Goal: Task Accomplishment & Management: Manage account settings

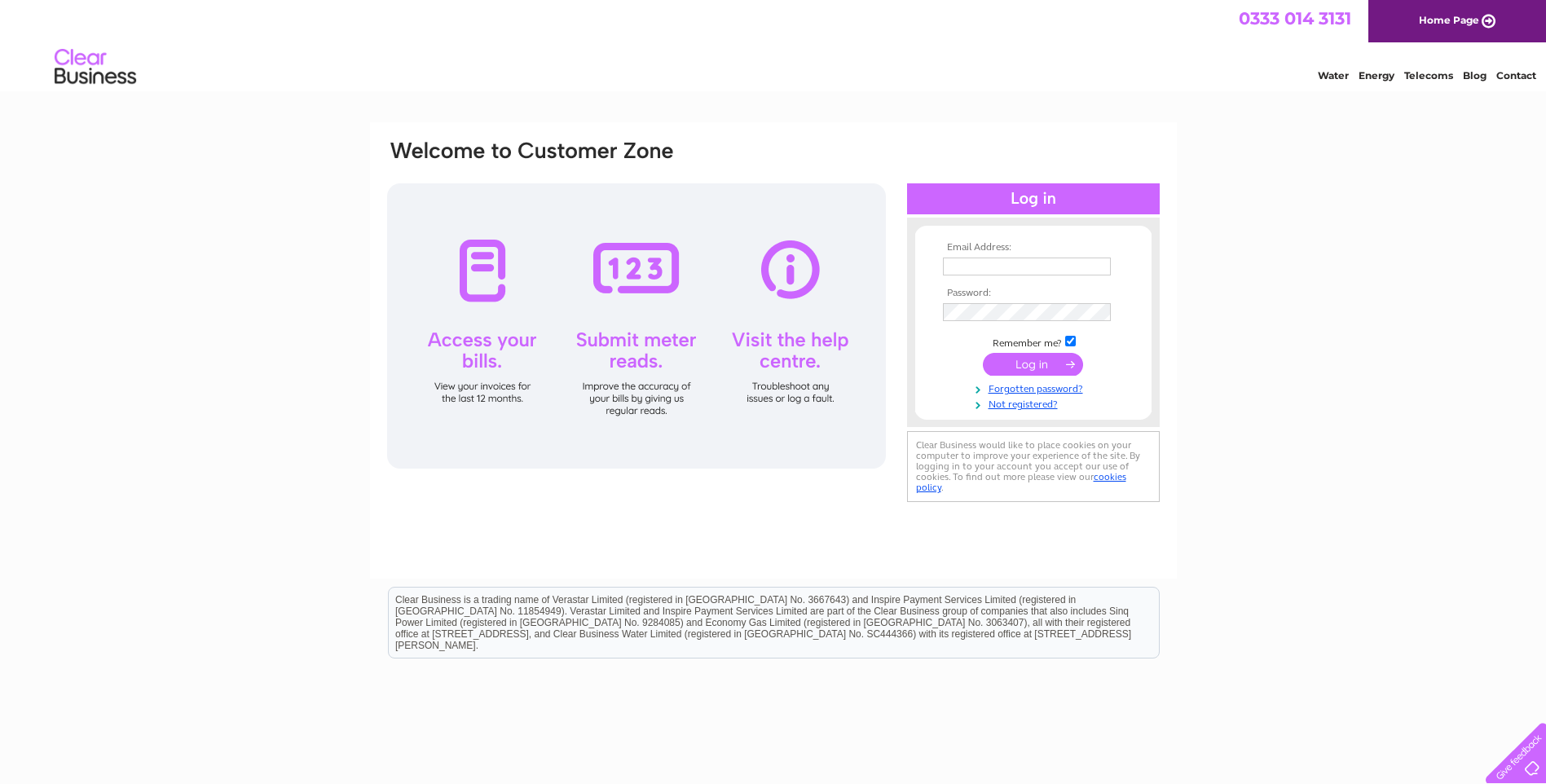
type input "allan.edmiston@stfgroup.co.uk"
click at [464, 338] on div at bounding box center [636, 325] width 498 height 285
click at [463, 340] on div at bounding box center [636, 325] width 498 height 285
click at [485, 339] on div at bounding box center [636, 325] width 498 height 285
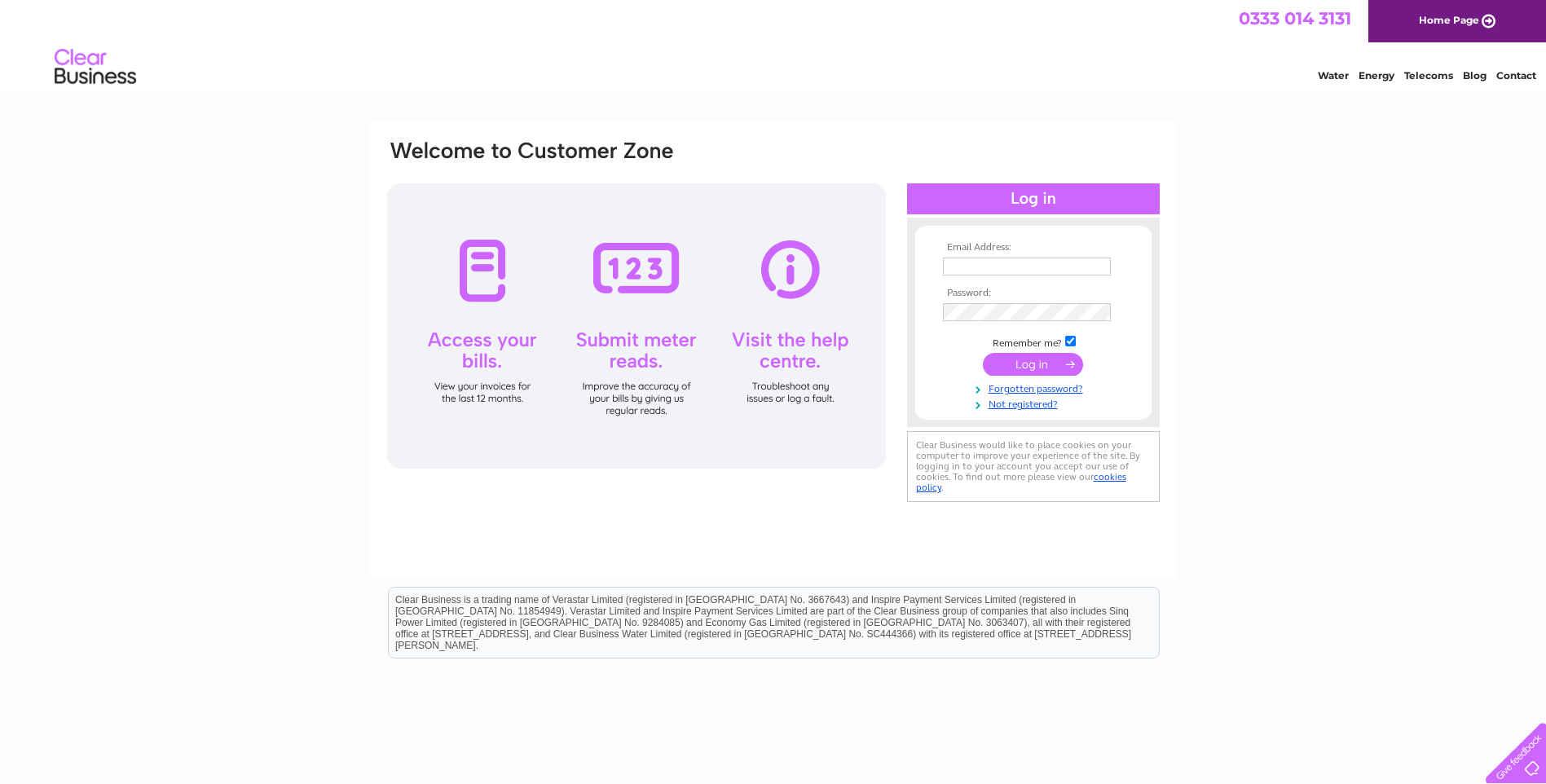
type input "allan.edmiston@stfgroup.co.uk"
click at [483, 345] on div at bounding box center [636, 325] width 498 height 285
click at [1046, 366] on input "submit" at bounding box center [1032, 364] width 100 height 23
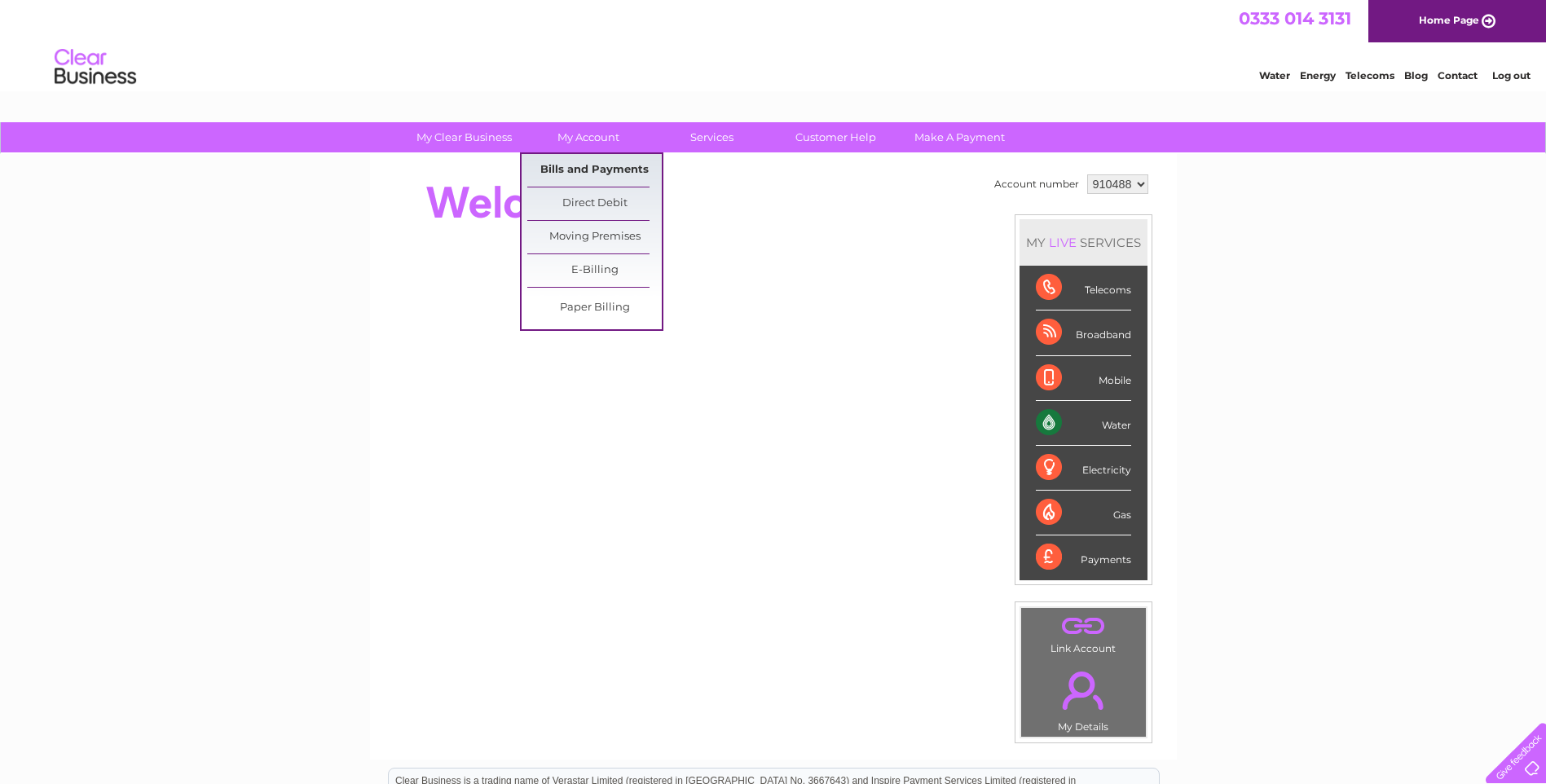
click at [573, 174] on link "Bills and Payments" at bounding box center [594, 170] width 134 height 33
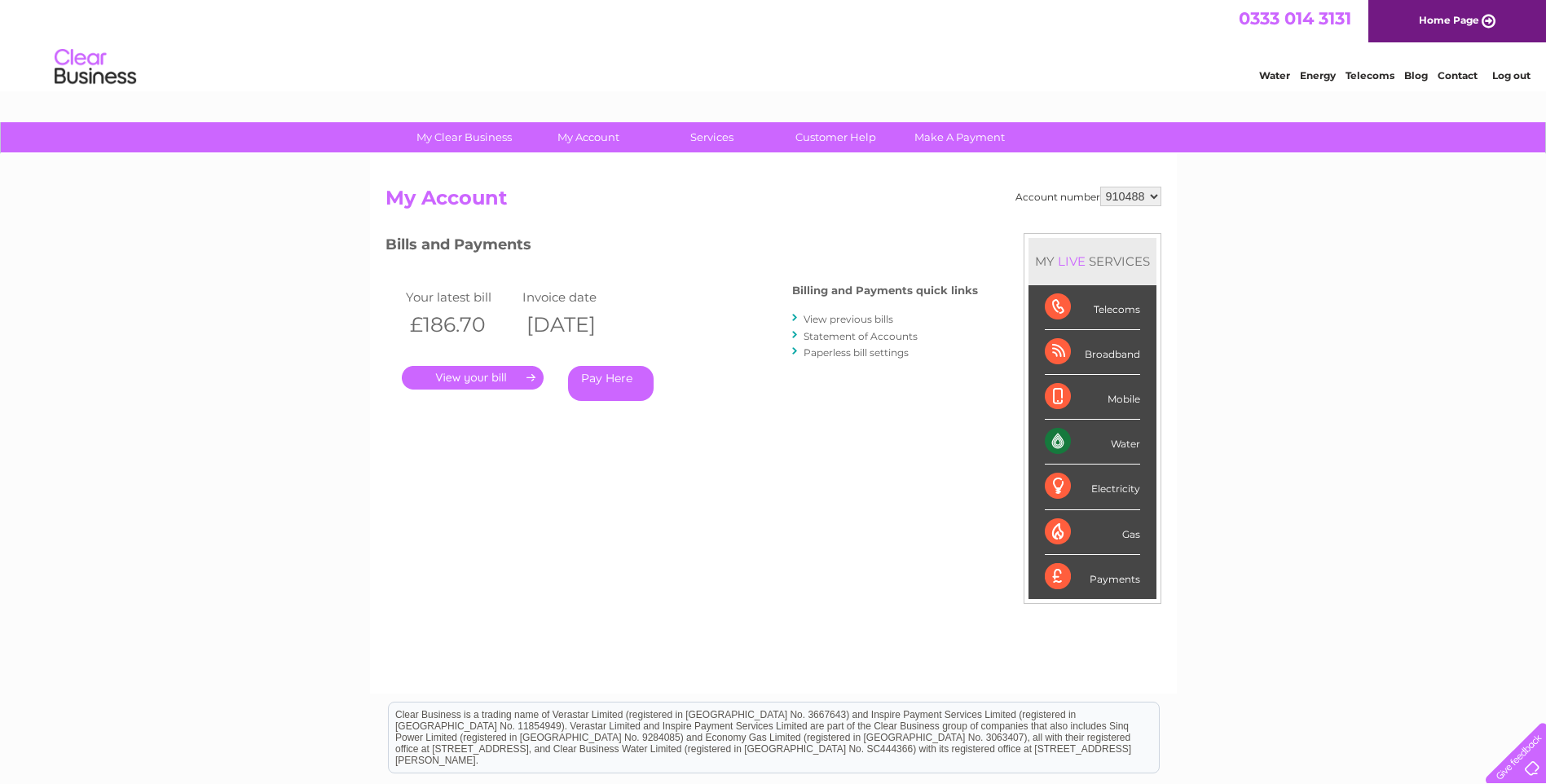
click at [485, 374] on link "." at bounding box center [473, 377] width 142 height 23
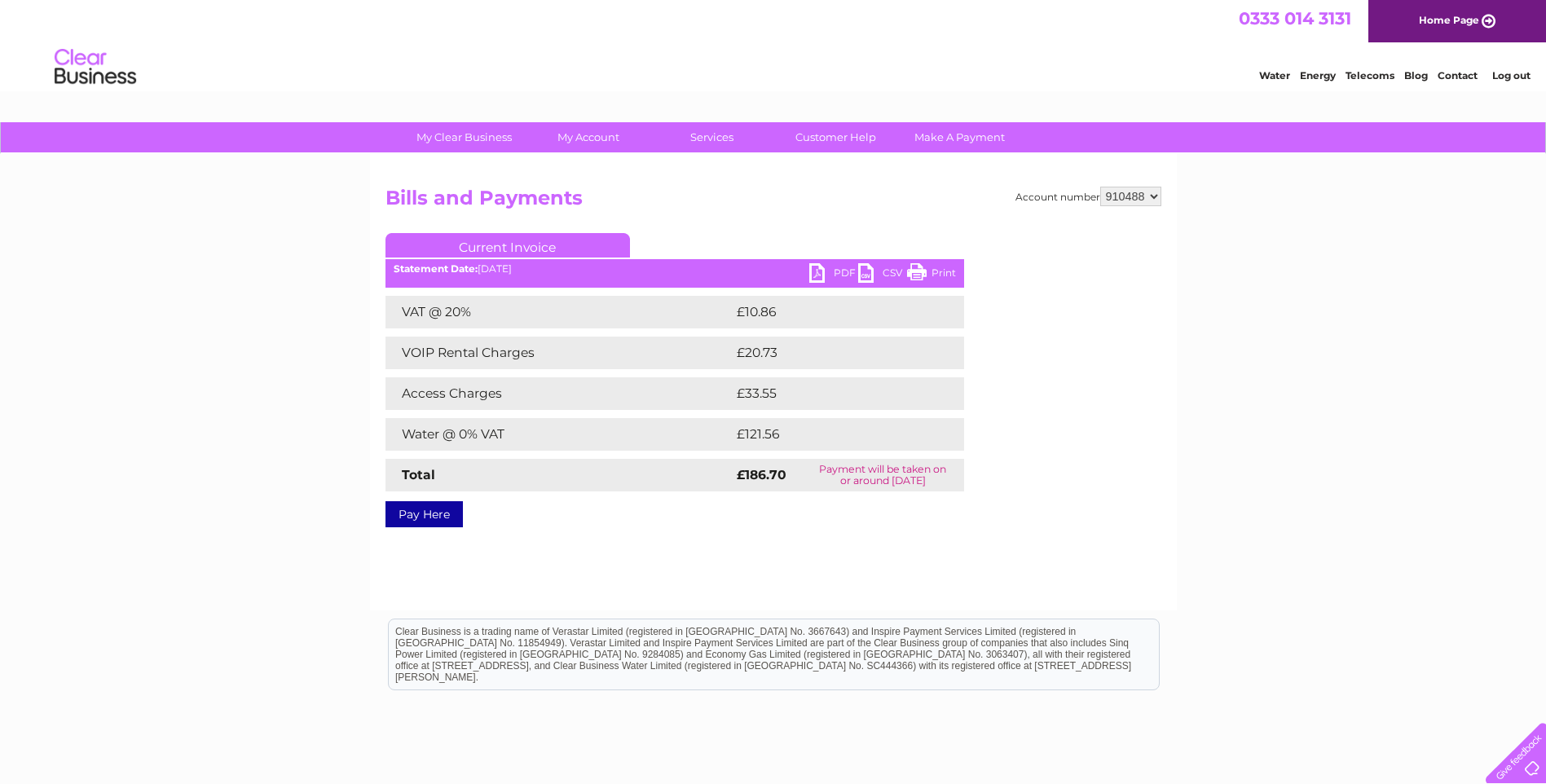
click at [828, 274] on link "PDF" at bounding box center [833, 275] width 49 height 23
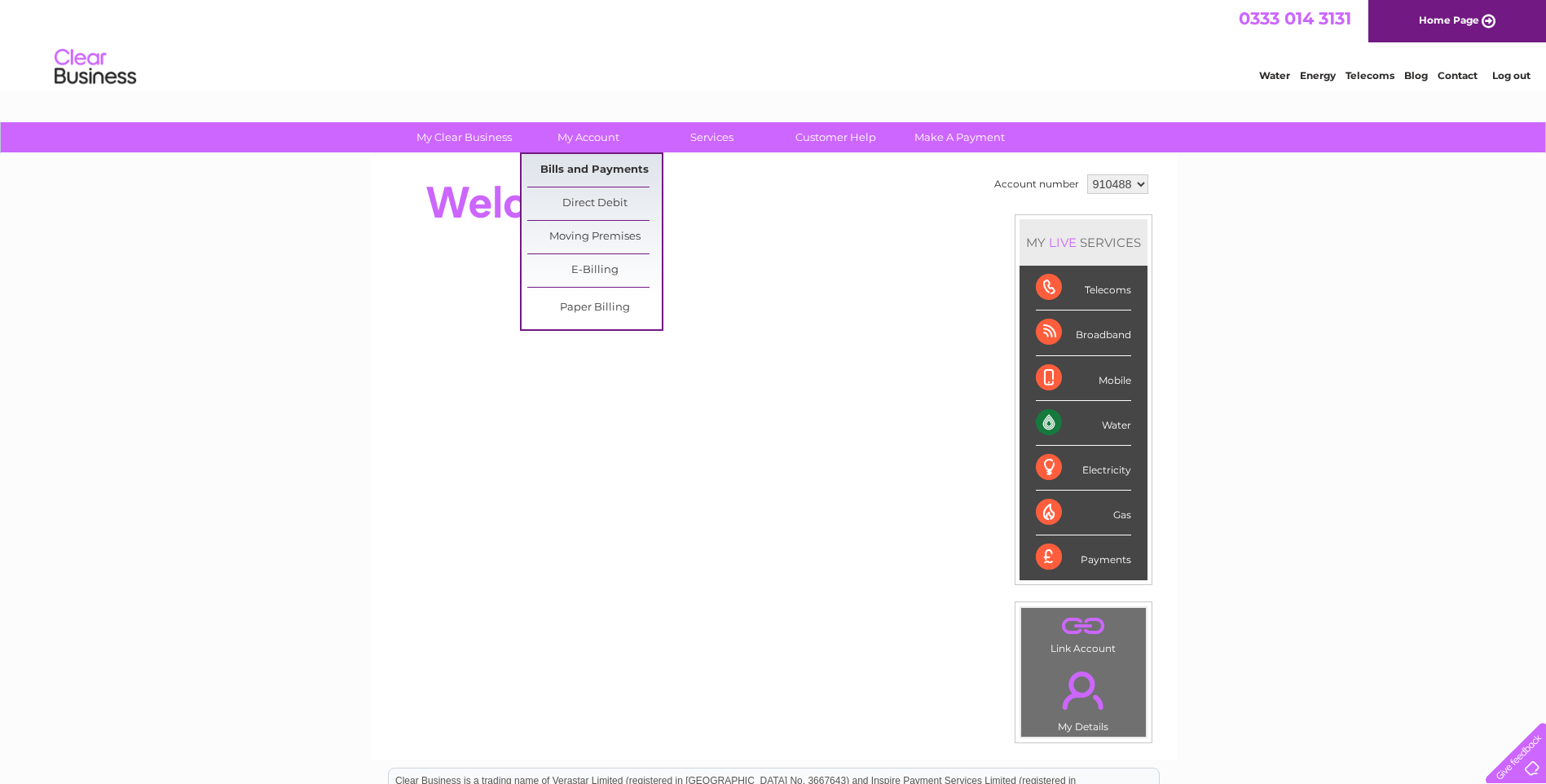
click at [609, 172] on link "Bills and Payments" at bounding box center [594, 170] width 134 height 33
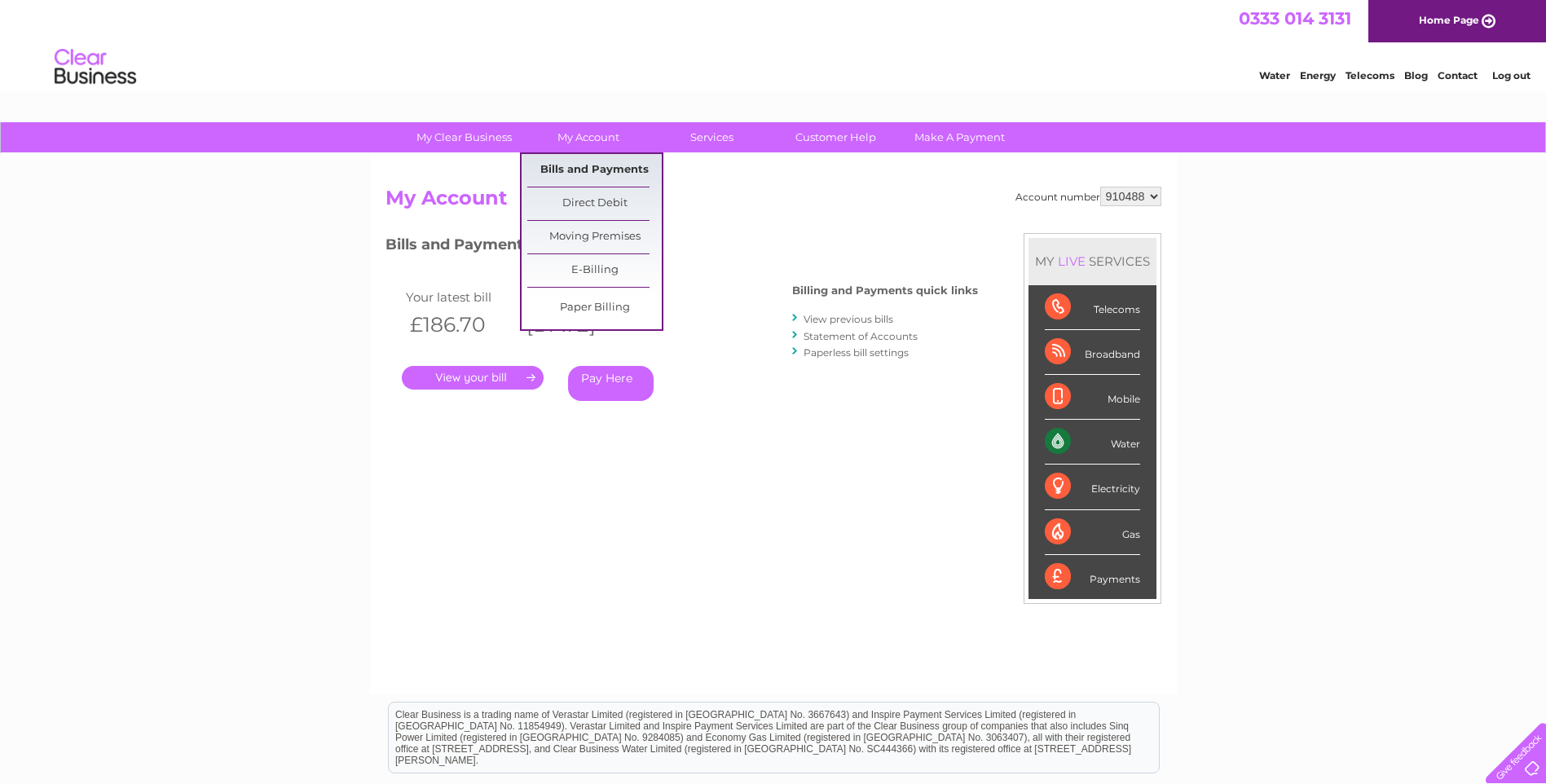
click at [607, 170] on link "Bills and Payments" at bounding box center [594, 170] width 134 height 33
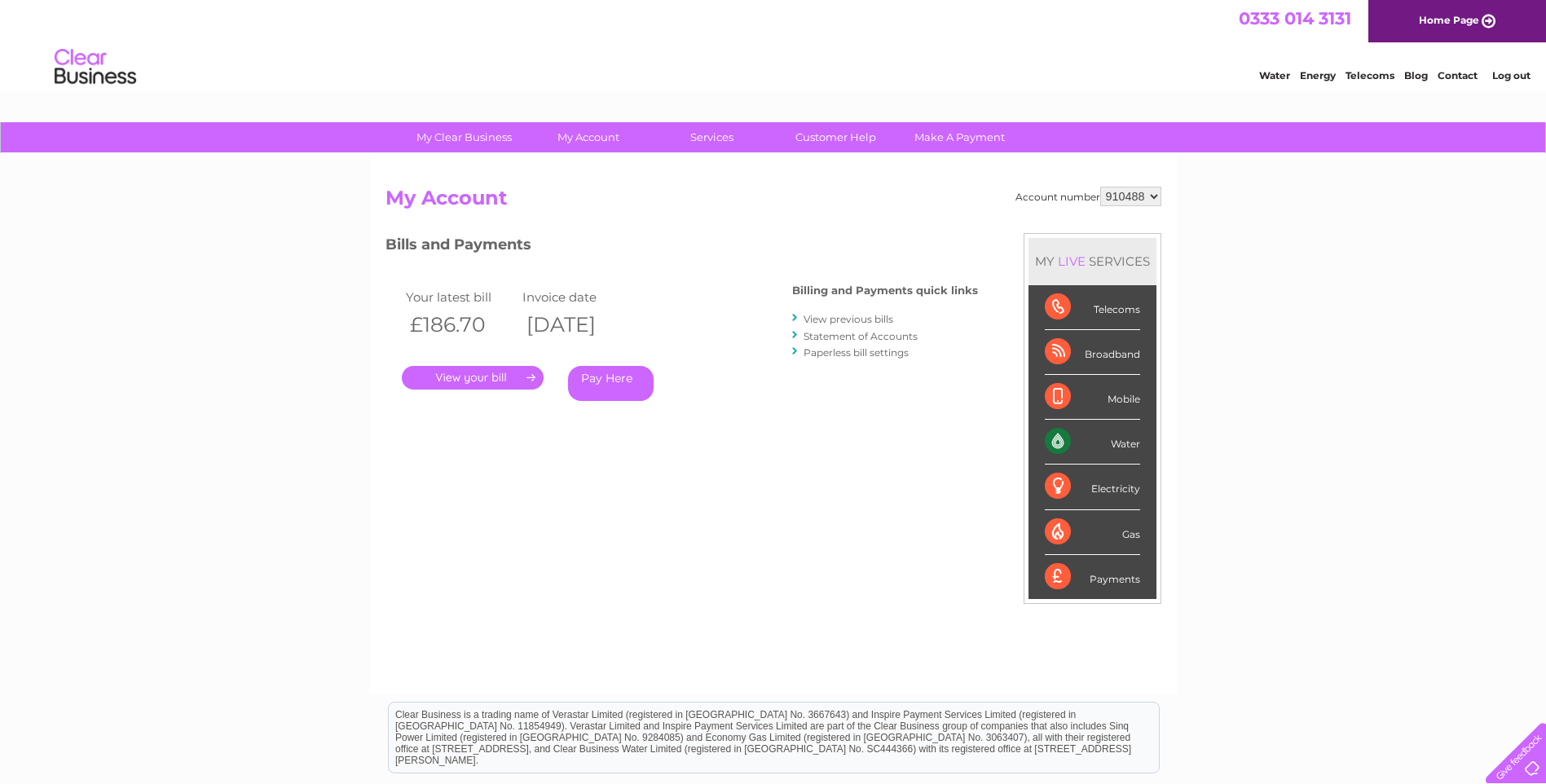
click at [847, 318] on link "View previous bills" at bounding box center [848, 318] width 90 height 12
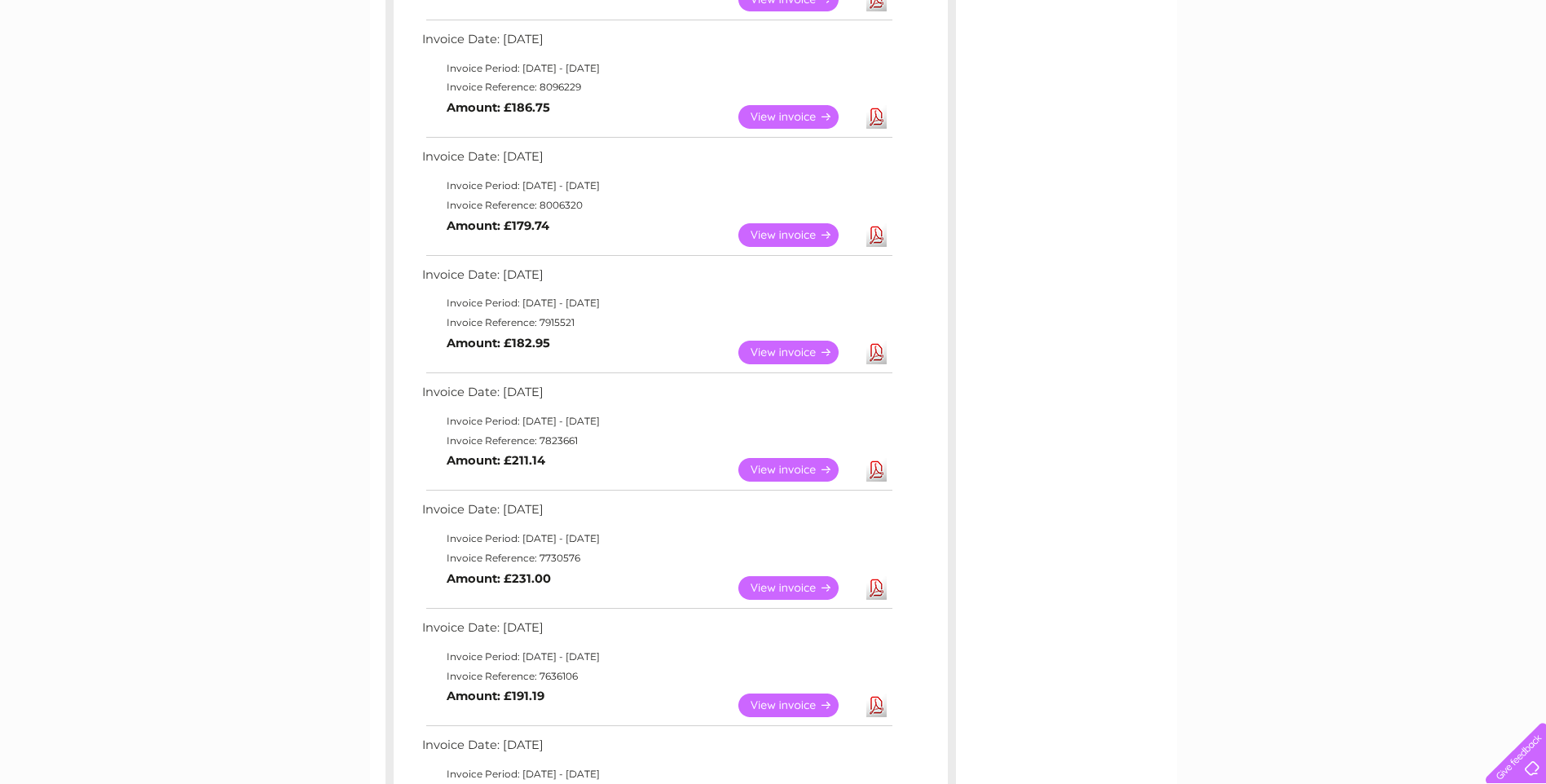
scroll to position [169, 0]
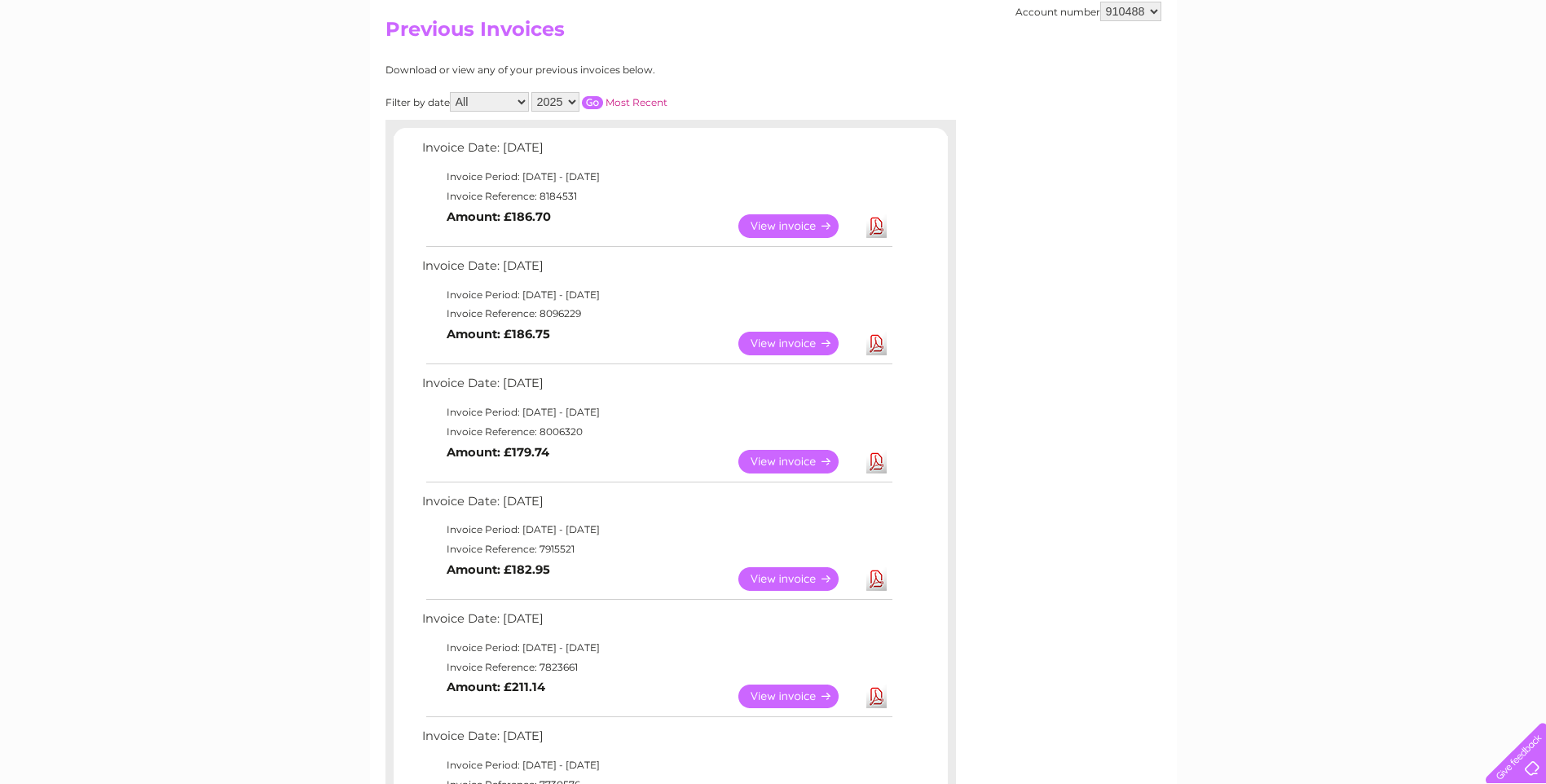
click at [572, 98] on select "2025 2024 2023 2022" at bounding box center [555, 102] width 48 height 20
select select "2024"
click at [533, 92] on select "2025 2024 2023 2022" at bounding box center [555, 102] width 48 height 20
click at [523, 99] on select "All January February March April May June July August September October Novembe…" at bounding box center [489, 102] width 79 height 20
click at [591, 101] on input "button" at bounding box center [592, 102] width 22 height 13
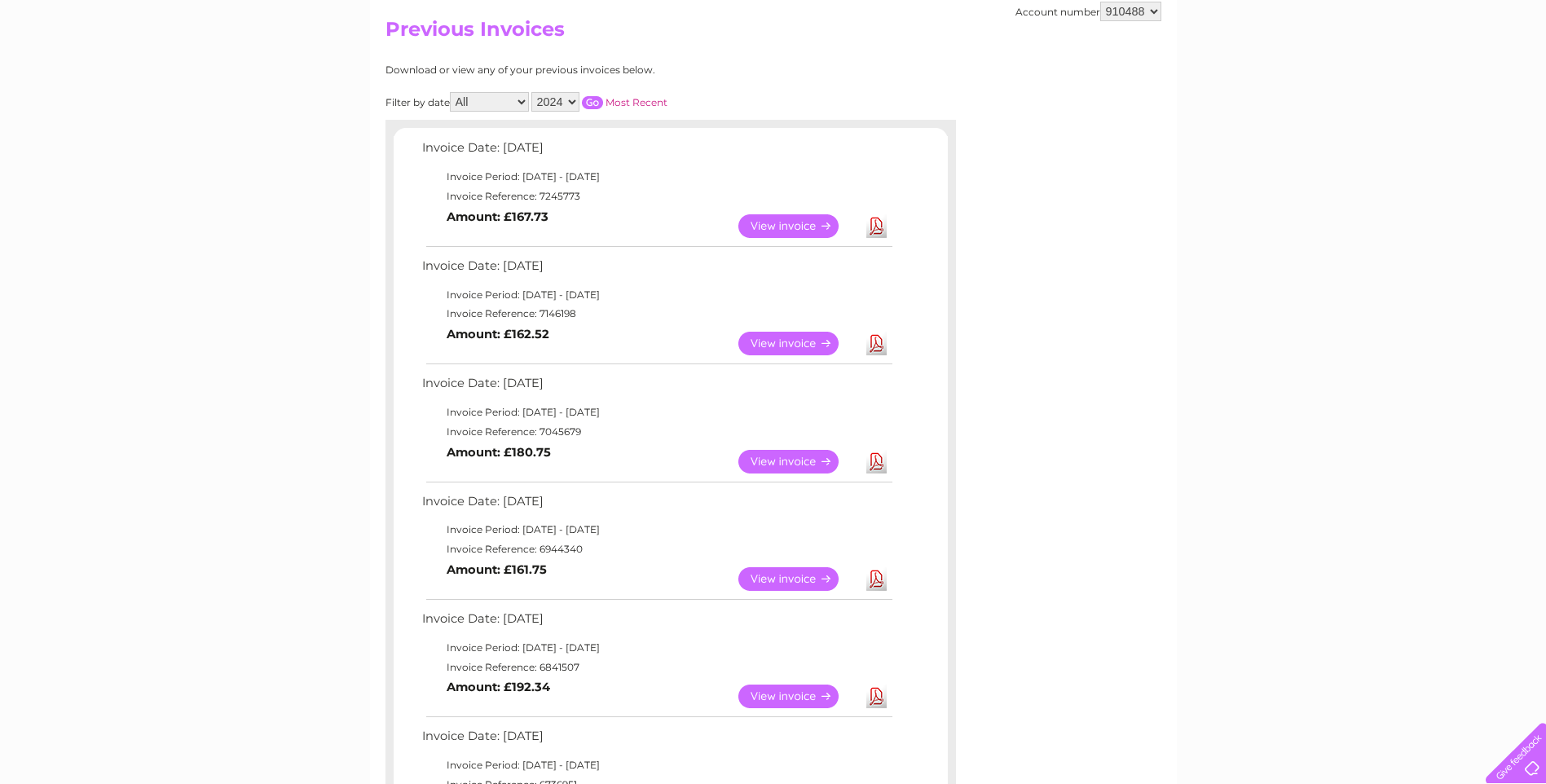
click at [813, 342] on link "View" at bounding box center [798, 343] width 120 height 23
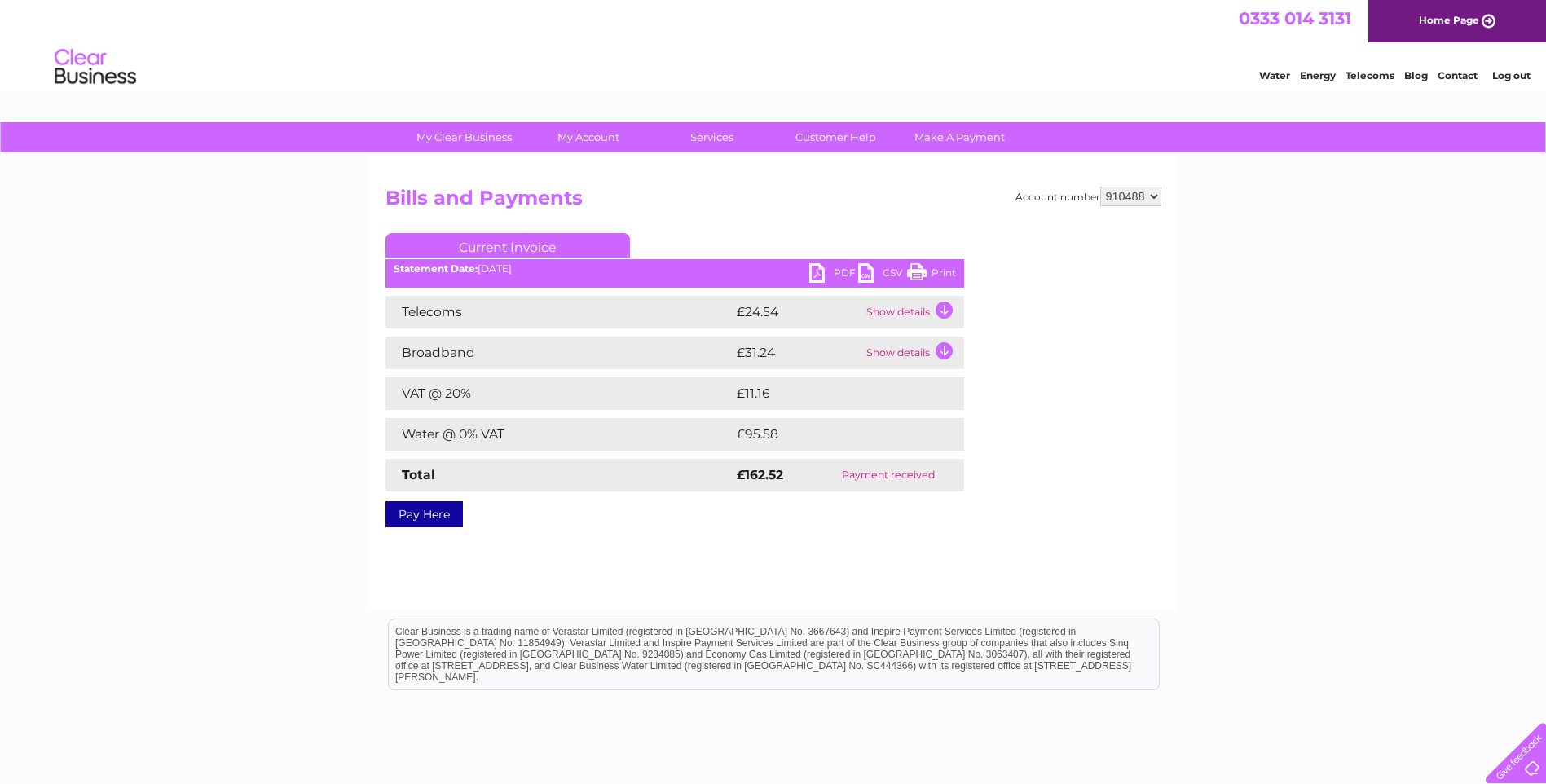
click at [831, 272] on link "PDF" at bounding box center [833, 275] width 49 height 23
